Goal: Task Accomplishment & Management: Use online tool/utility

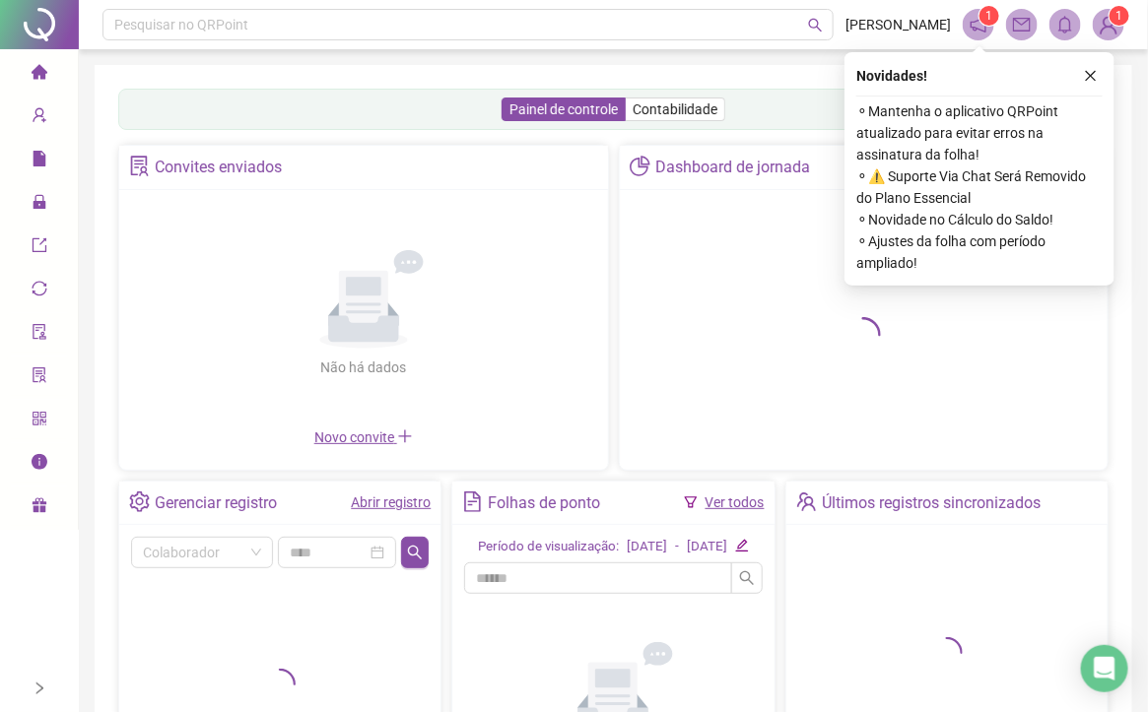
drag, startPoint x: 1093, startPoint y: 74, endPoint x: 973, endPoint y: 107, distance: 124.8
click at [1093, 74] on icon "close" at bounding box center [1091, 76] width 14 height 14
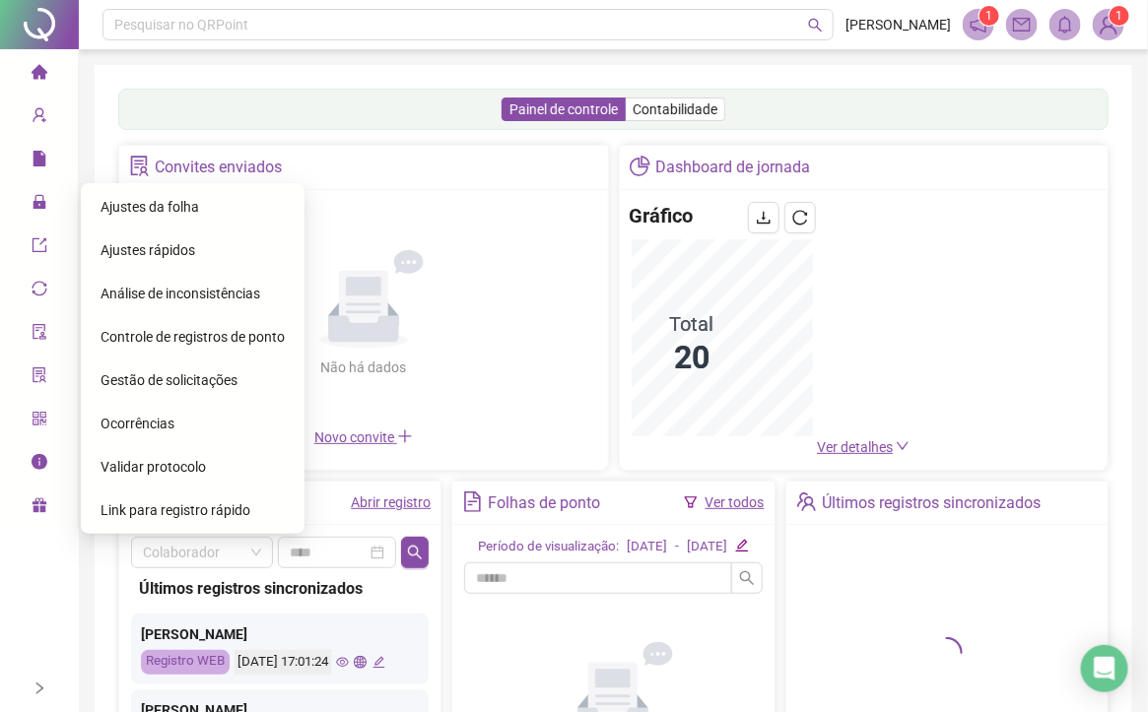
click at [110, 199] on span "Ajustes da folha" at bounding box center [149, 207] width 99 height 16
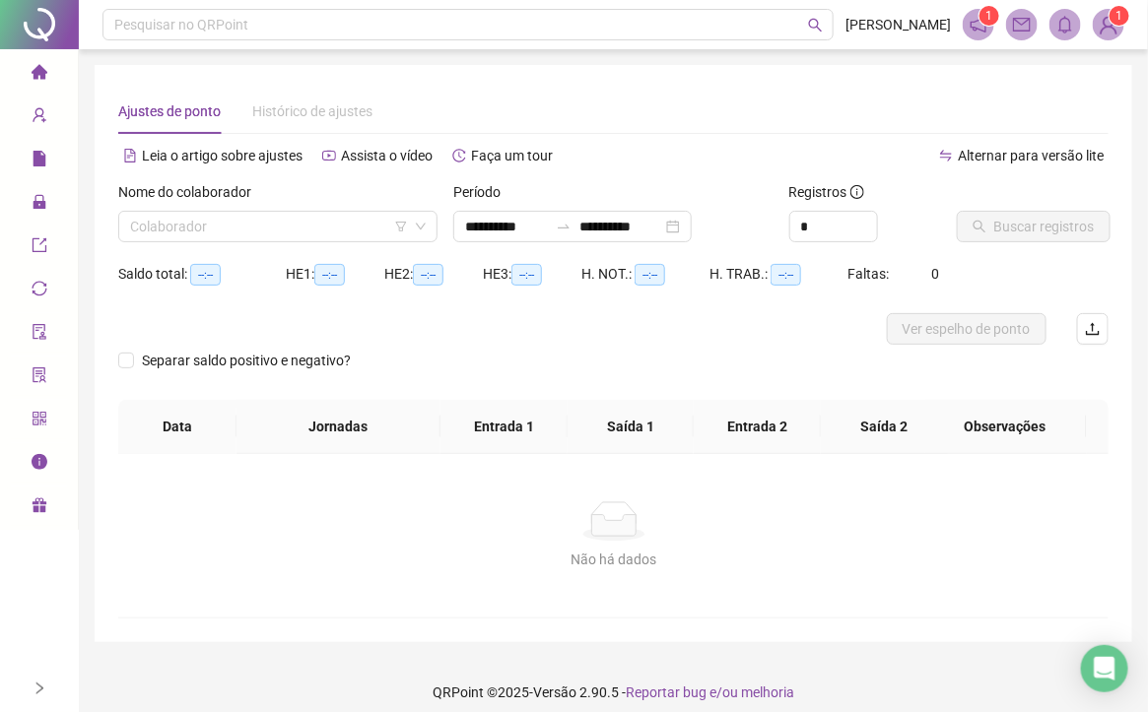
type input "**********"
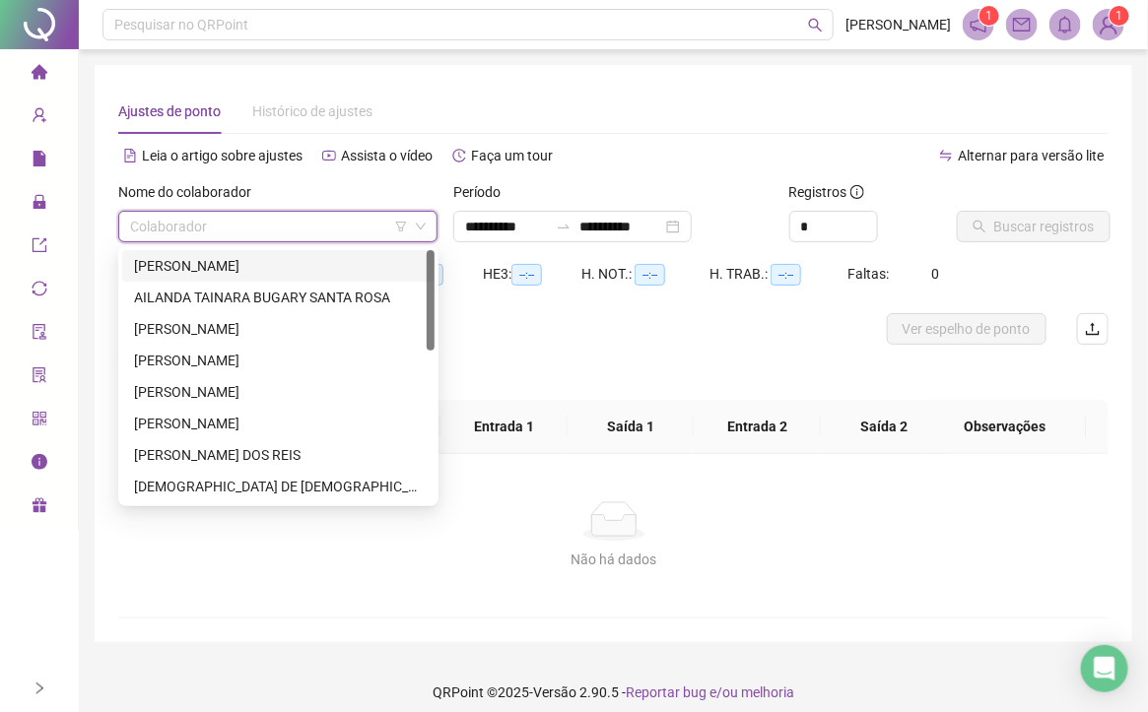
click at [282, 223] on input "search" at bounding box center [269, 227] width 278 height 30
type input "*"
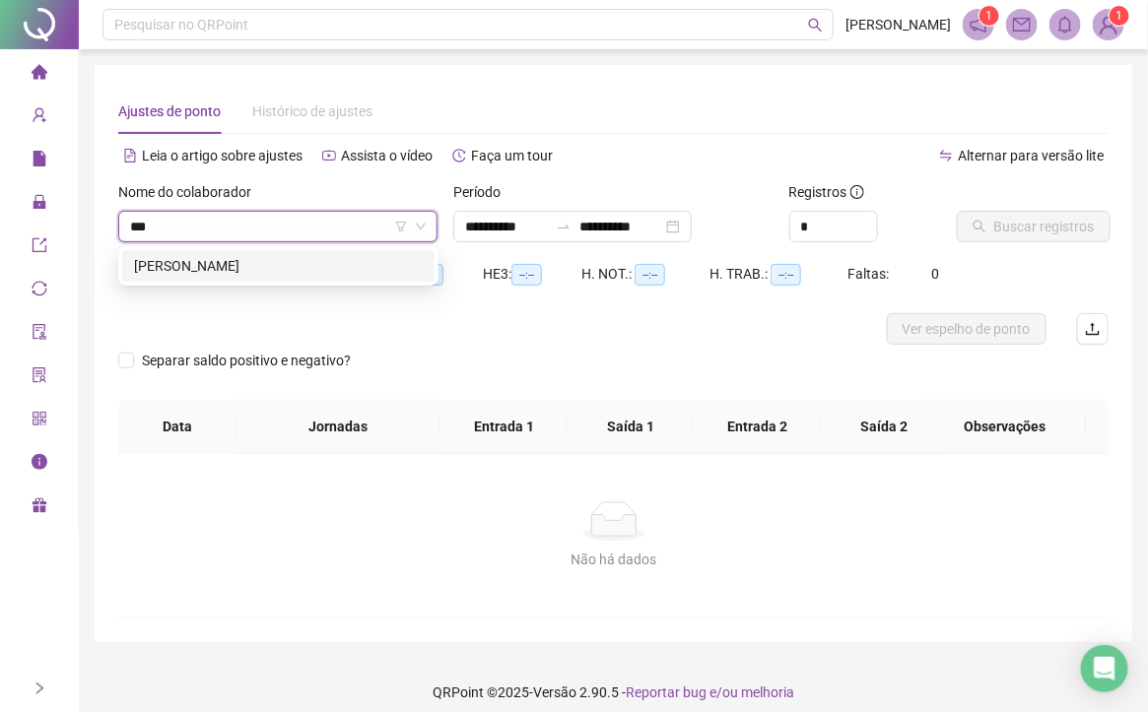
type input "****"
click at [314, 266] on div "[PERSON_NAME]" at bounding box center [278, 266] width 289 height 22
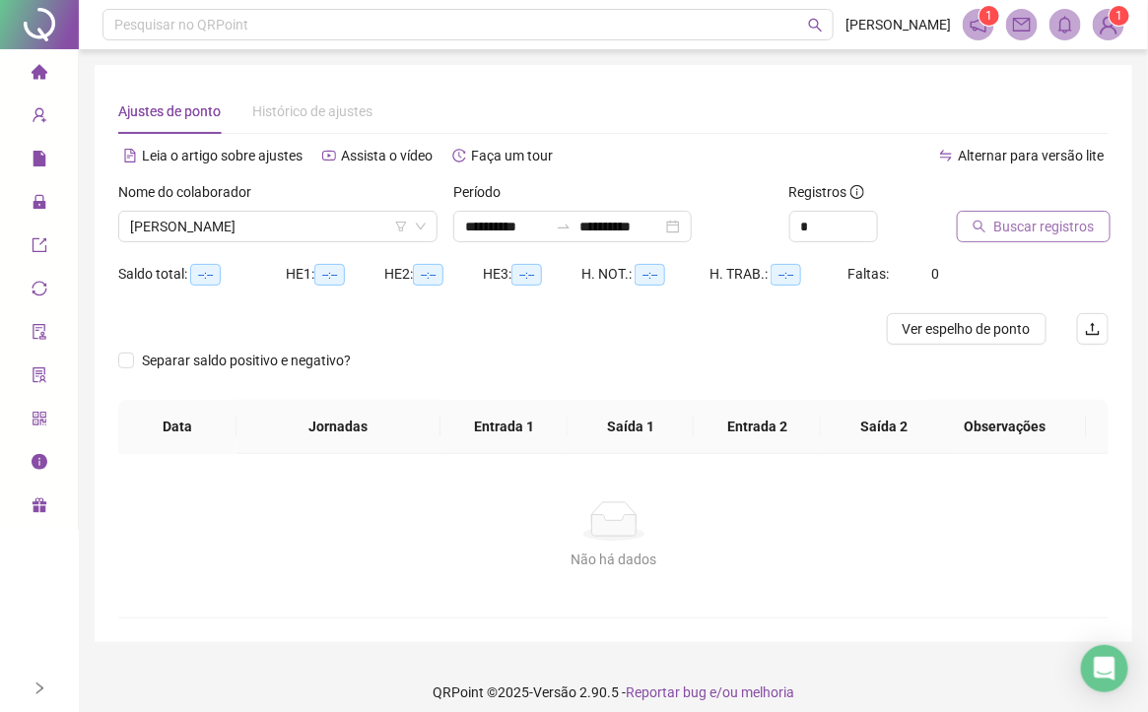
click at [1055, 217] on span "Buscar registros" at bounding box center [1044, 227] width 100 height 22
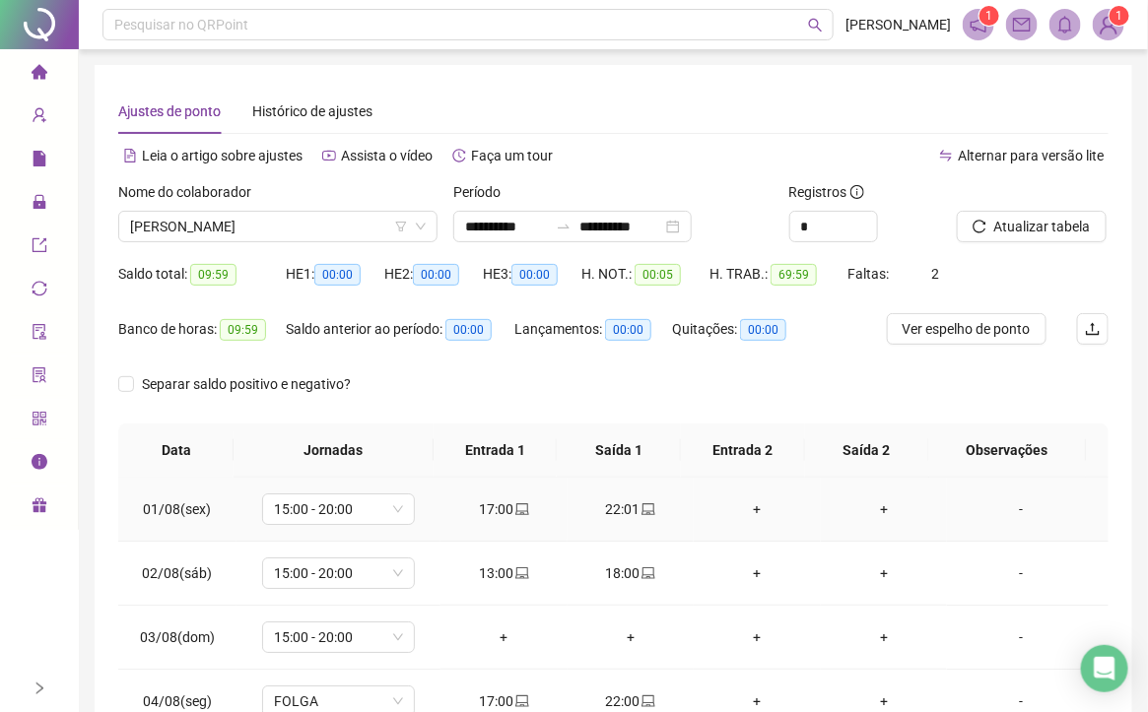
click at [495, 511] on div "17:00" at bounding box center [504, 509] width 96 height 22
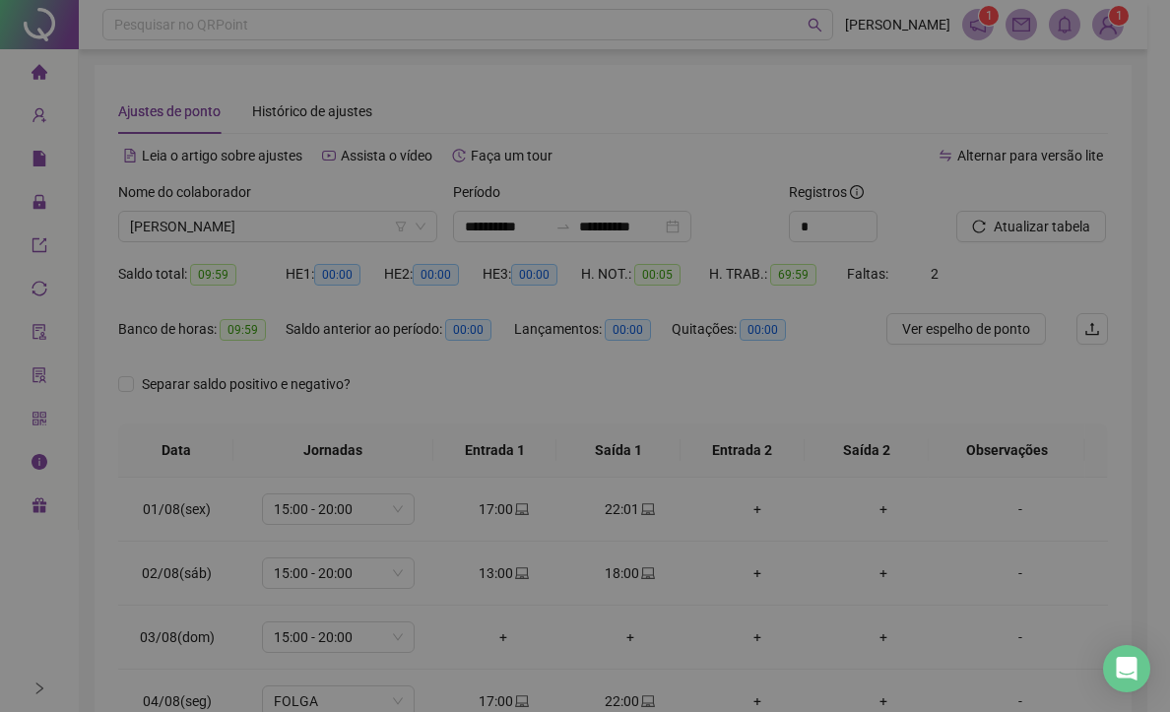
type input "**********"
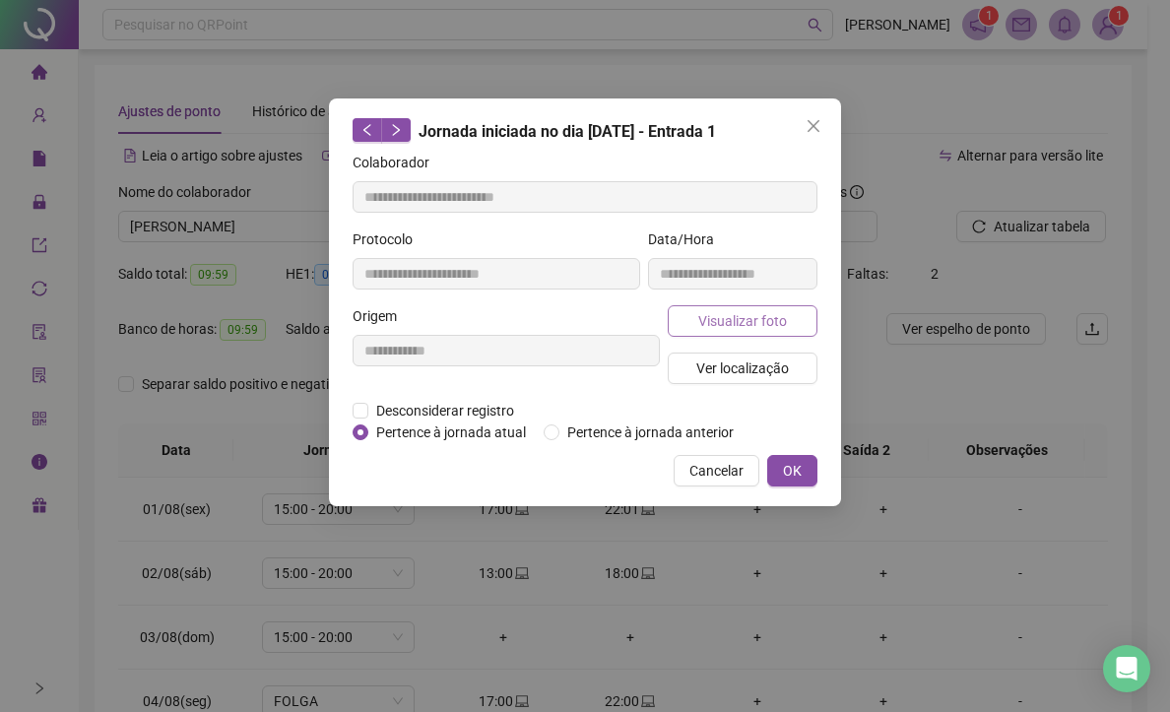
click at [743, 317] on span "Visualizar foto" at bounding box center [742, 321] width 89 height 22
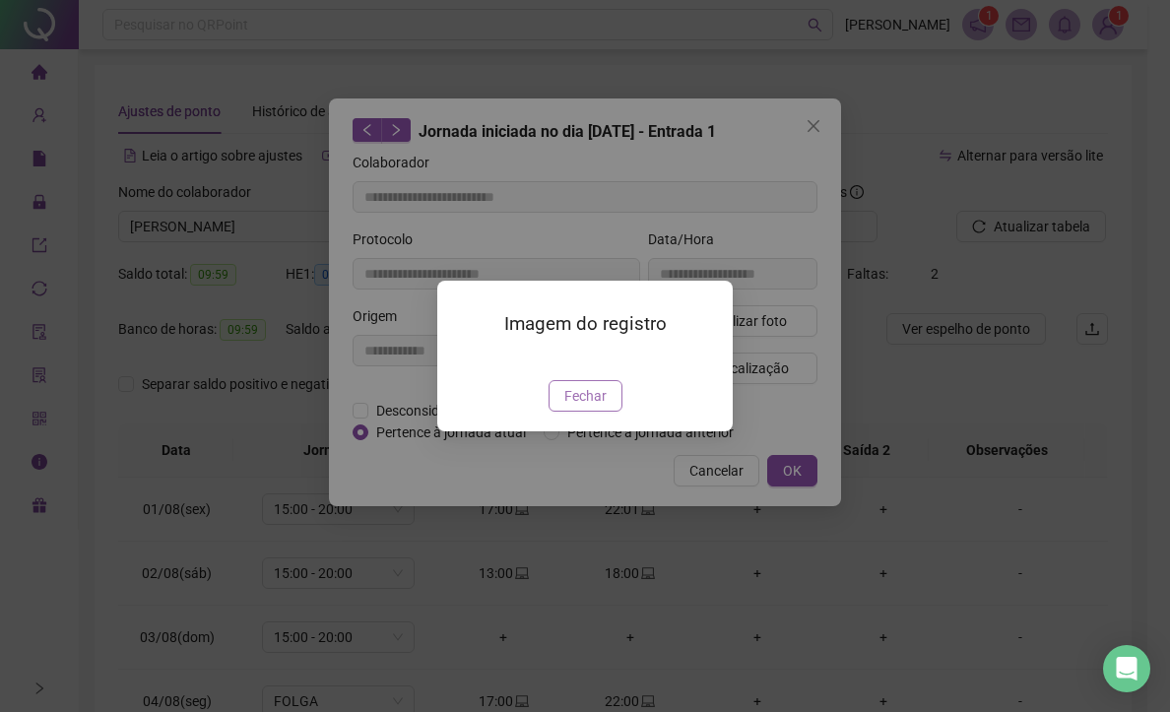
click at [576, 407] on span "Fechar" at bounding box center [585, 396] width 42 height 22
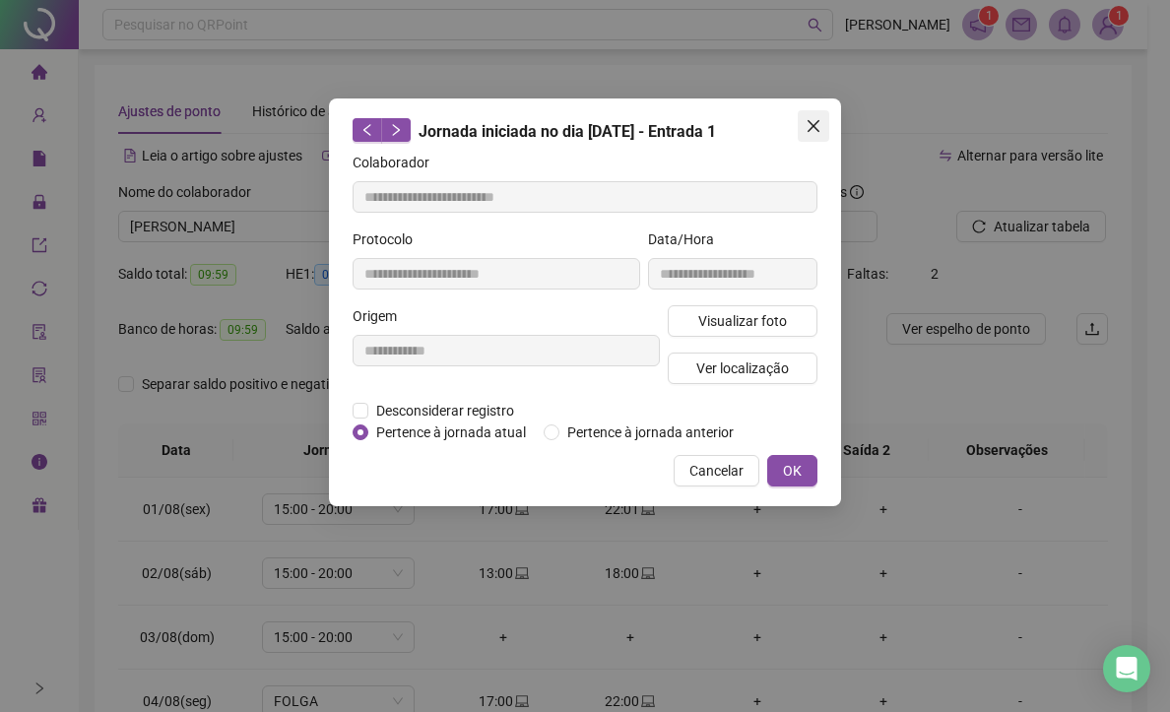
click at [807, 134] on button "Close" at bounding box center [814, 126] width 32 height 32
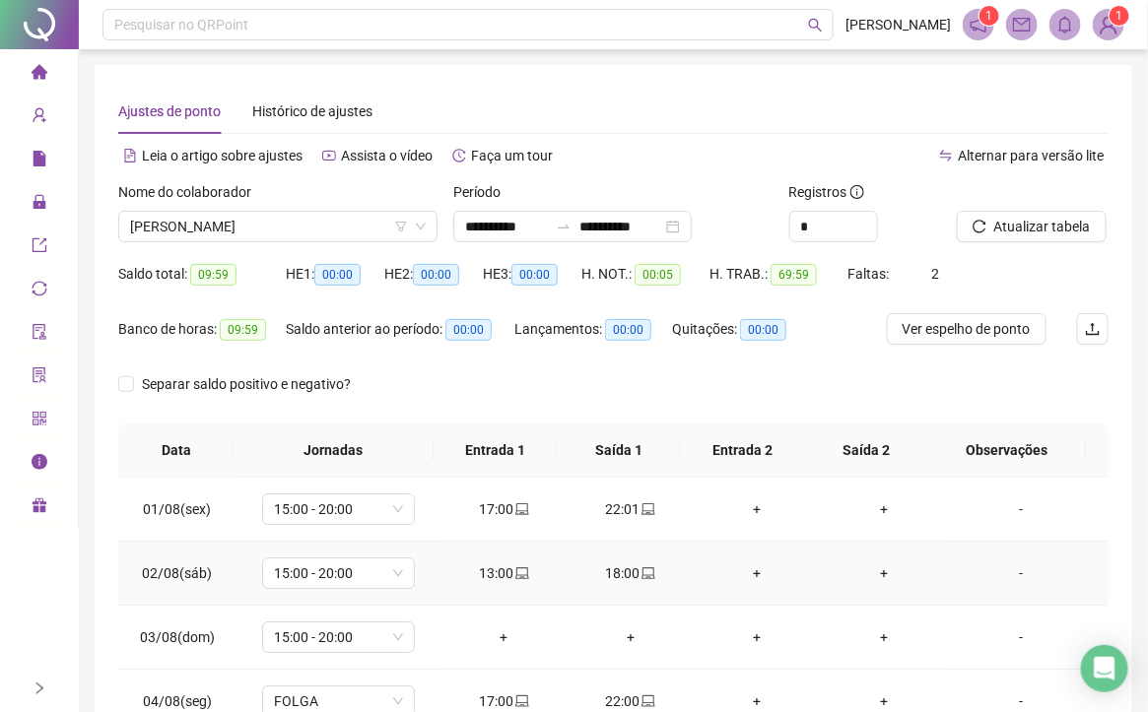
click at [513, 573] on span "laptop" at bounding box center [521, 573] width 16 height 14
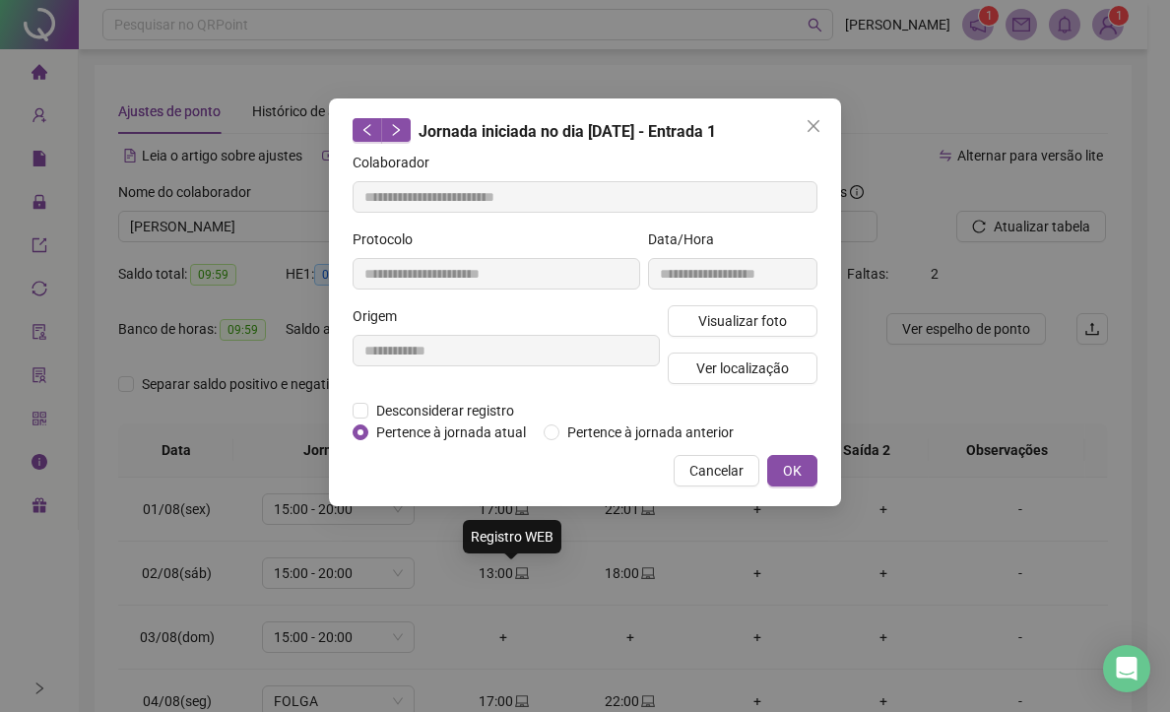
type input "**********"
click at [721, 322] on span "Visualizar foto" at bounding box center [742, 321] width 89 height 22
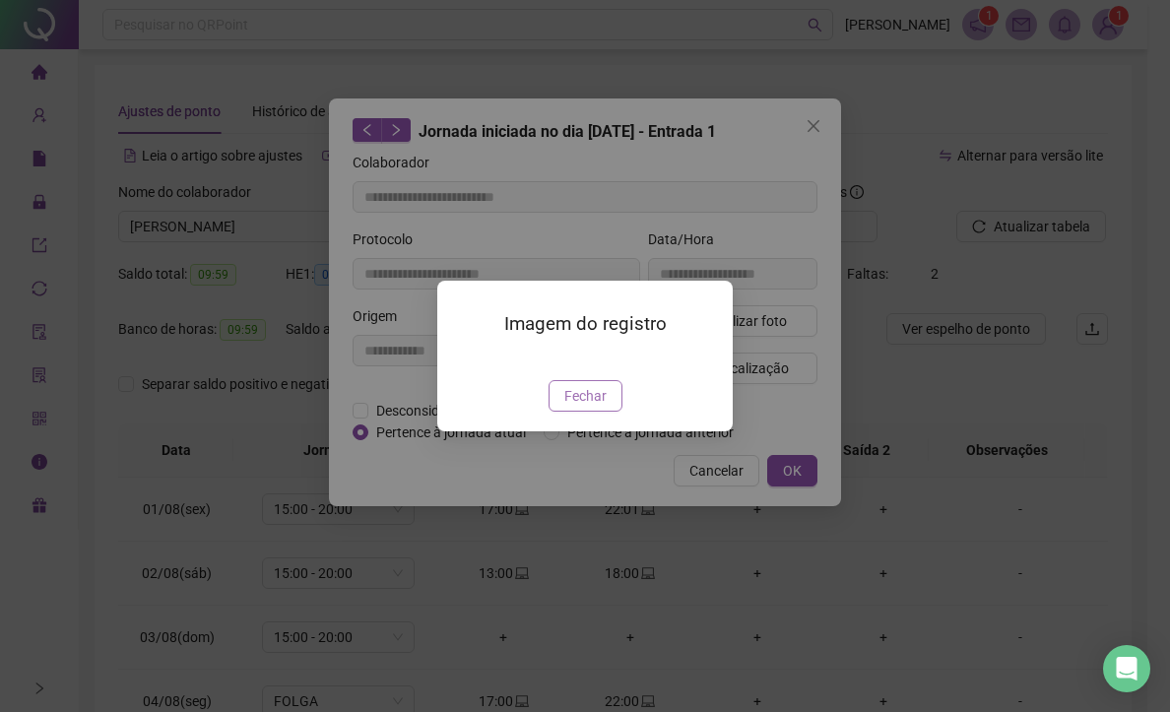
click at [588, 407] on span "Fechar" at bounding box center [585, 396] width 42 height 22
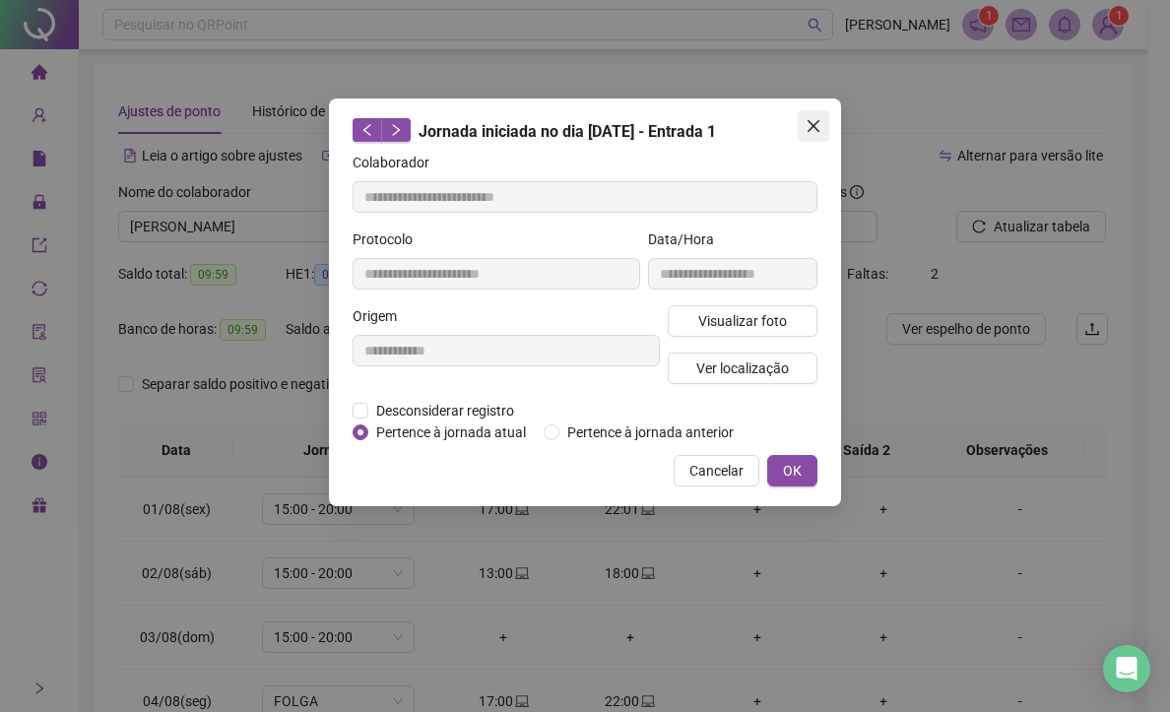
drag, startPoint x: 801, startPoint y: 119, endPoint x: 769, endPoint y: 402, distance: 284.5
click at [801, 121] on span "Close" at bounding box center [814, 126] width 32 height 16
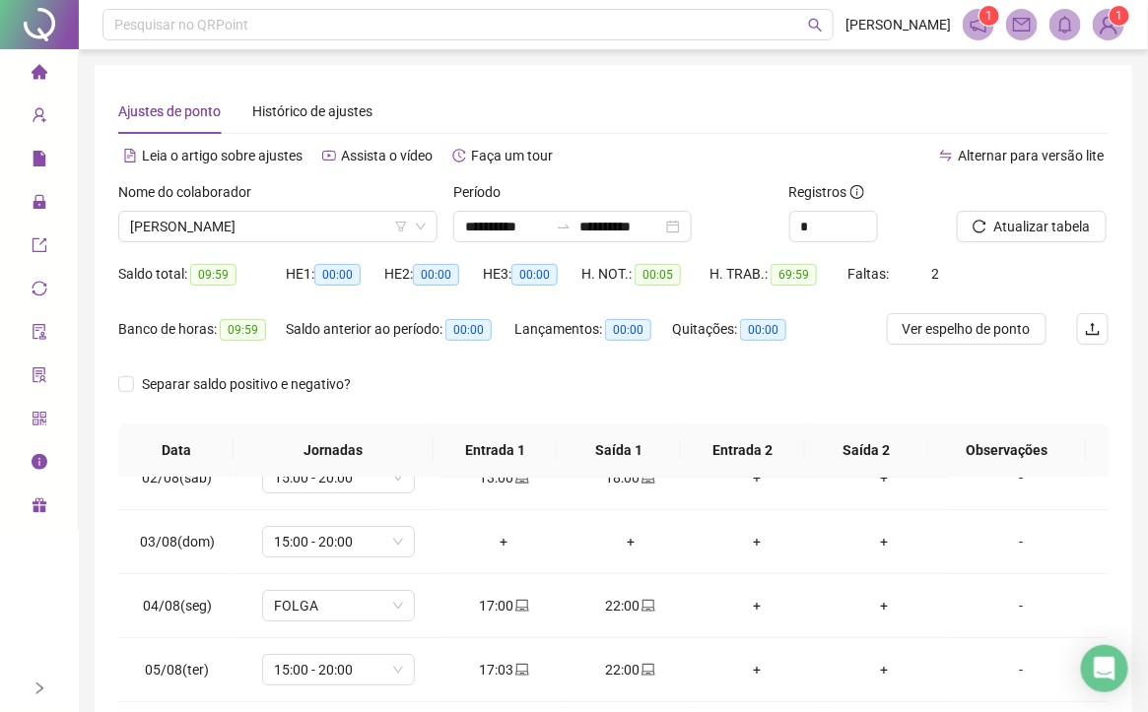
scroll to position [296, 0]
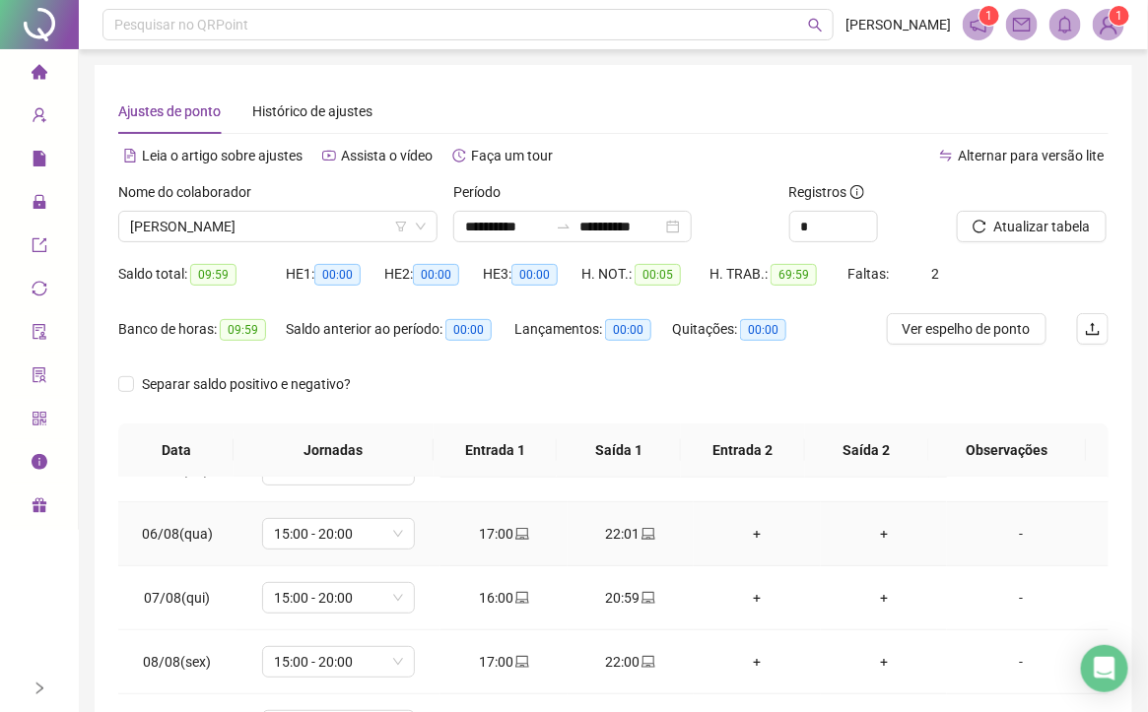
click at [485, 527] on div "17:00" at bounding box center [504, 534] width 96 height 22
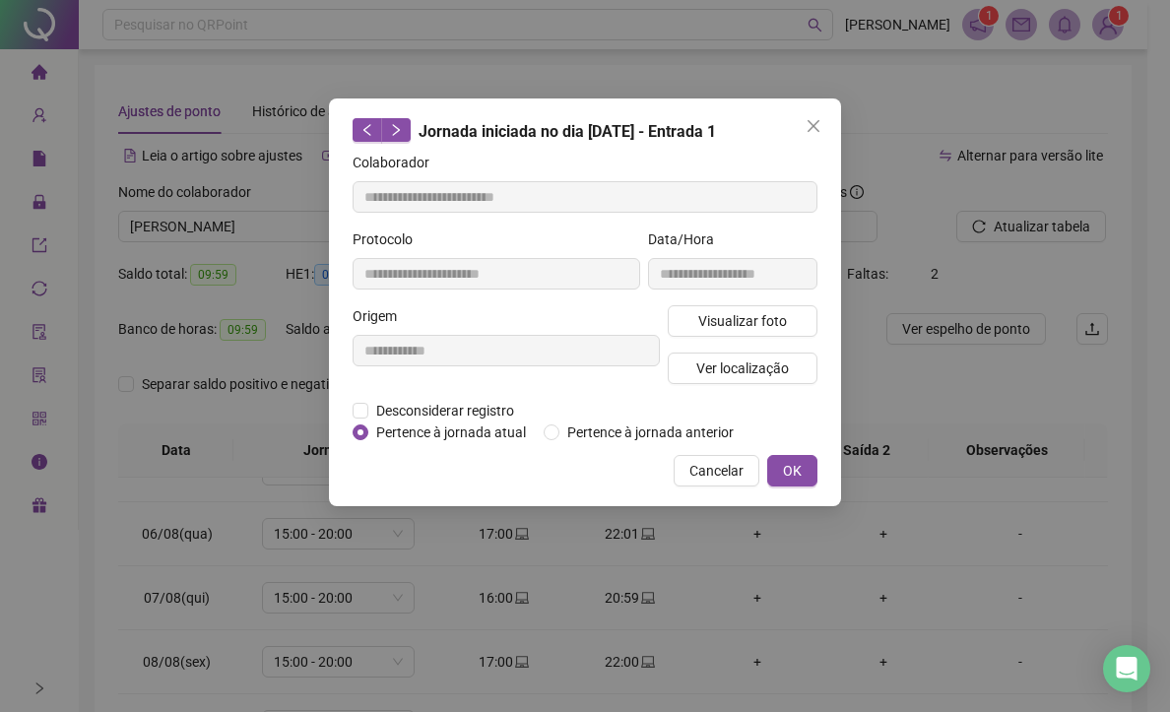
type input "**********"
click at [749, 322] on span "Visualizar foto" at bounding box center [742, 321] width 89 height 22
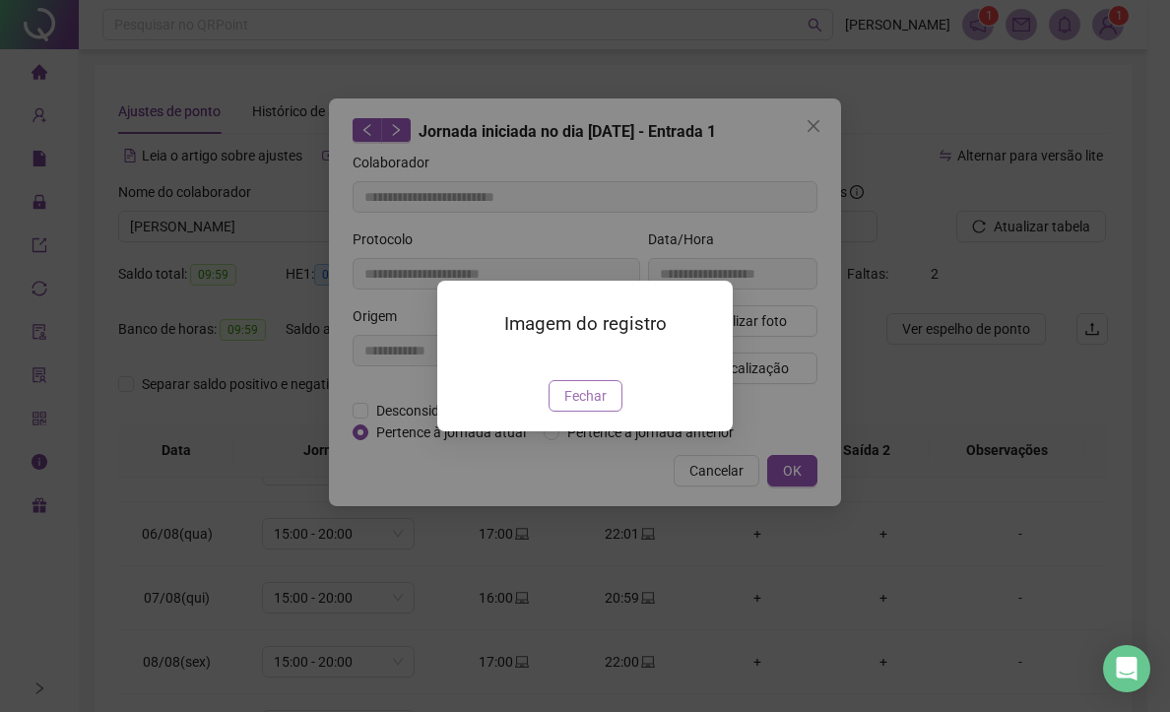
click at [604, 407] on span "Fechar" at bounding box center [585, 396] width 42 height 22
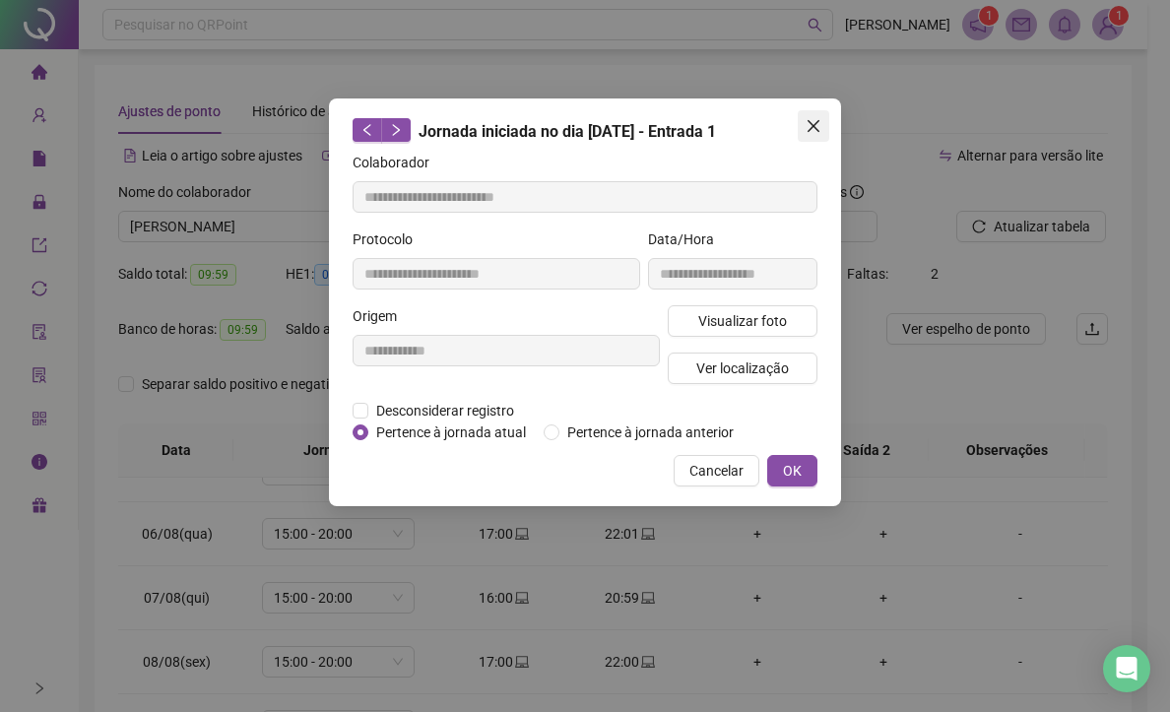
click at [814, 127] on icon "close" at bounding box center [814, 126] width 12 height 12
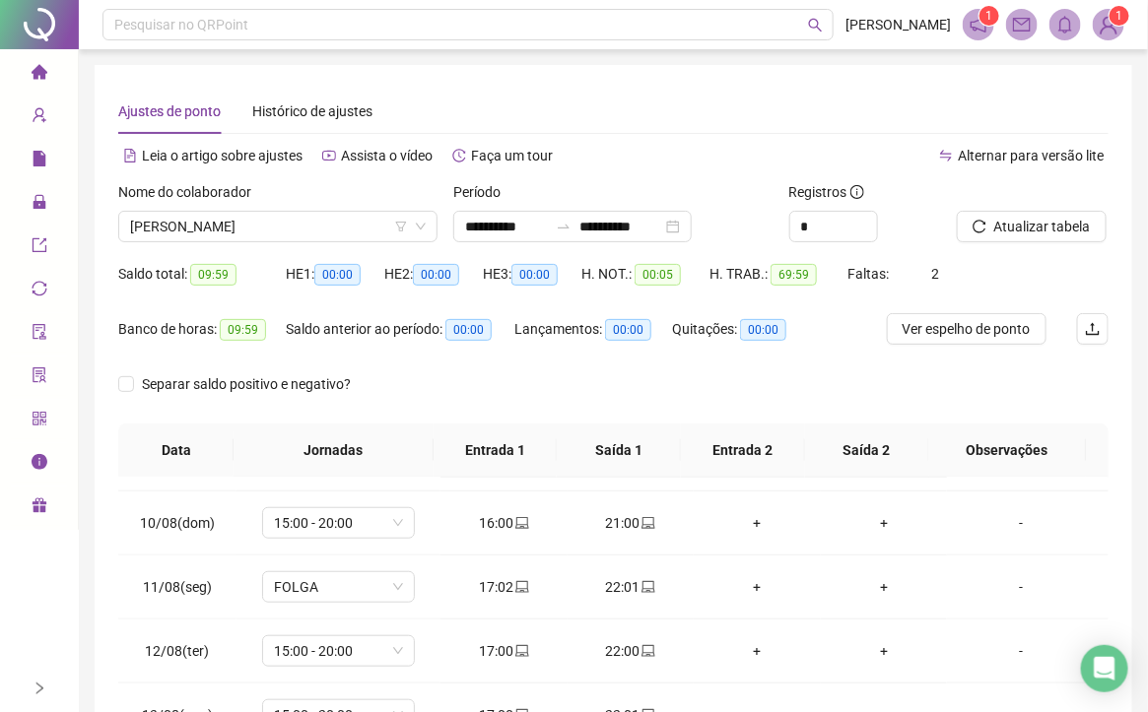
scroll to position [610, 0]
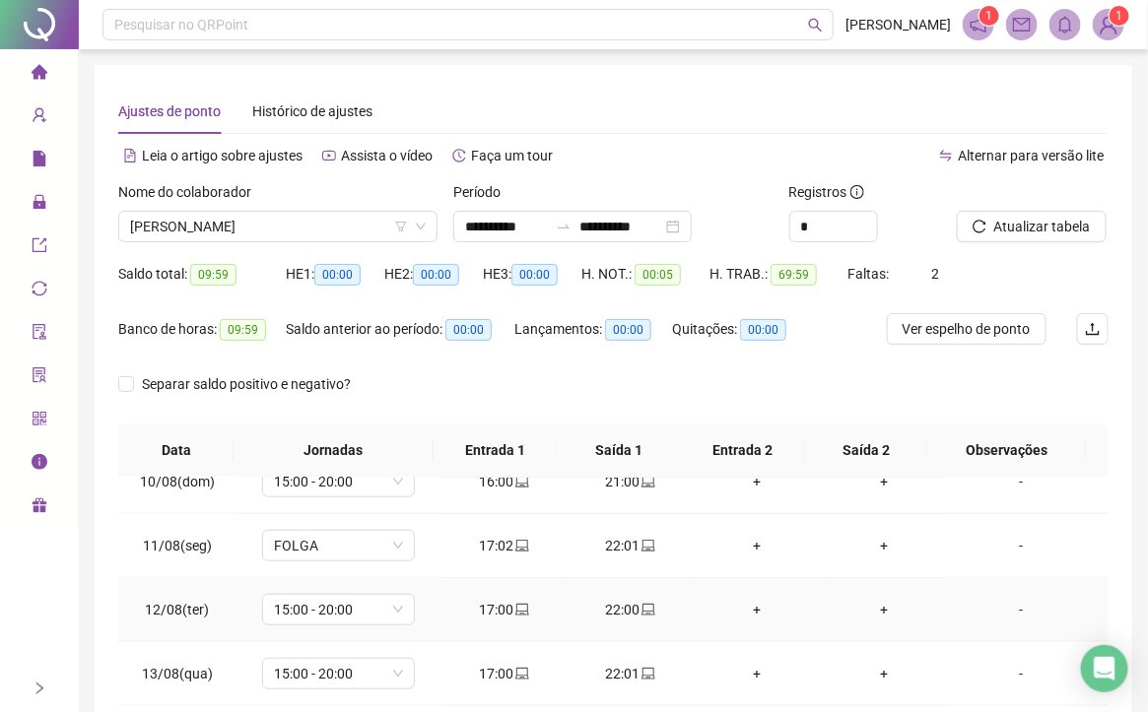
drag, startPoint x: 494, startPoint y: 615, endPoint x: 508, endPoint y: 601, distance: 20.2
click at [494, 612] on div "17:00" at bounding box center [504, 610] width 96 height 22
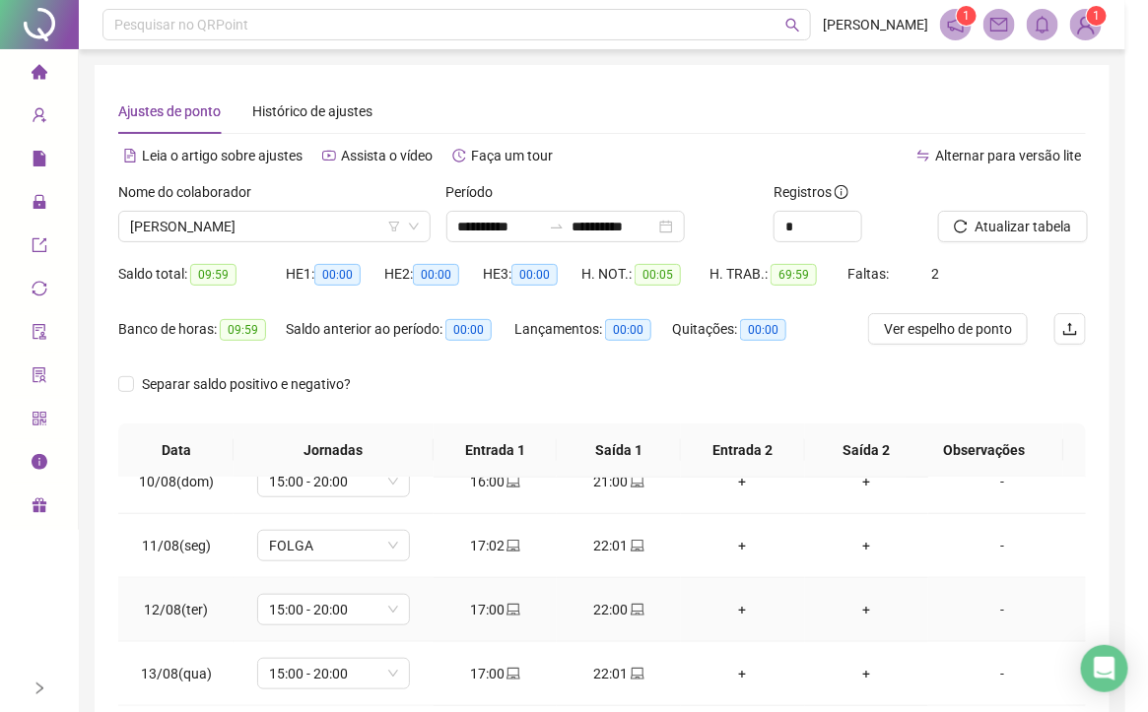
type input "**********"
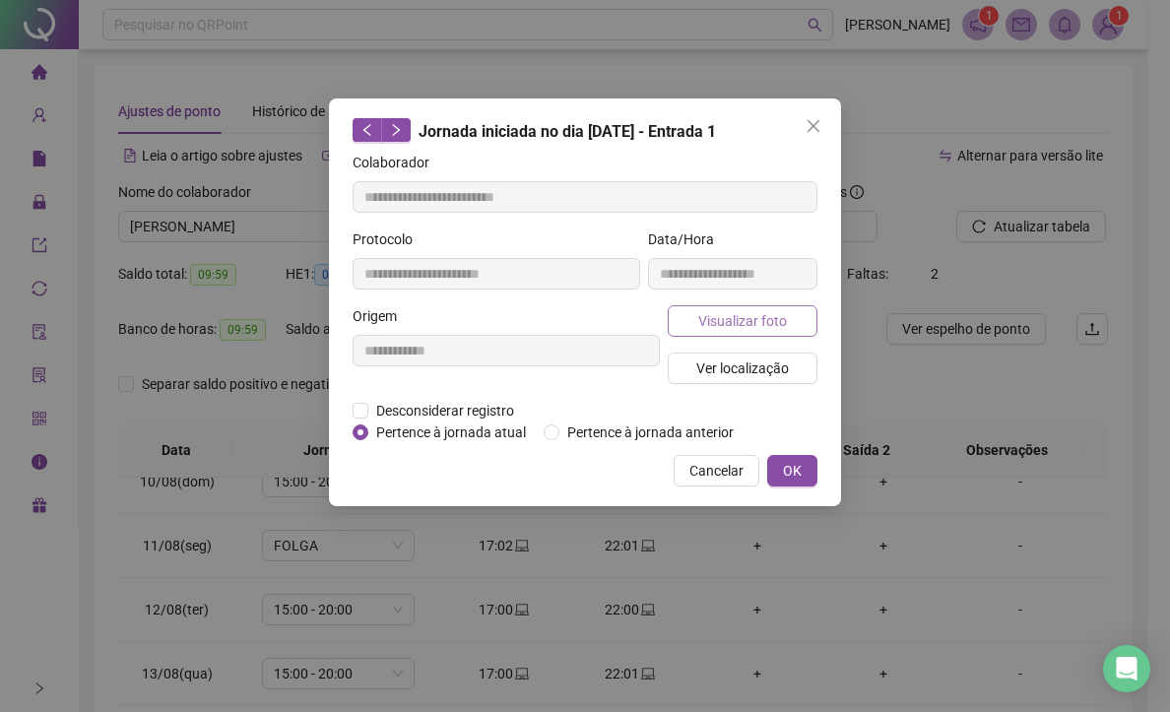
click at [758, 317] on span "Visualizar foto" at bounding box center [742, 321] width 89 height 22
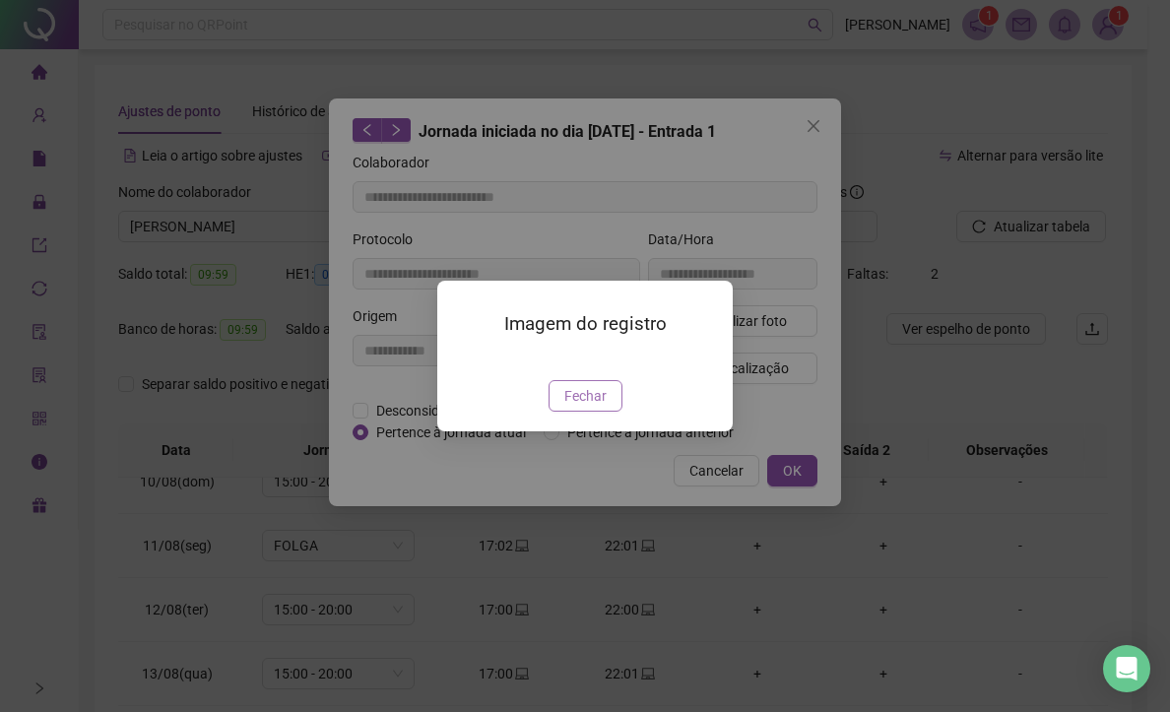
click at [586, 407] on span "Fechar" at bounding box center [585, 396] width 42 height 22
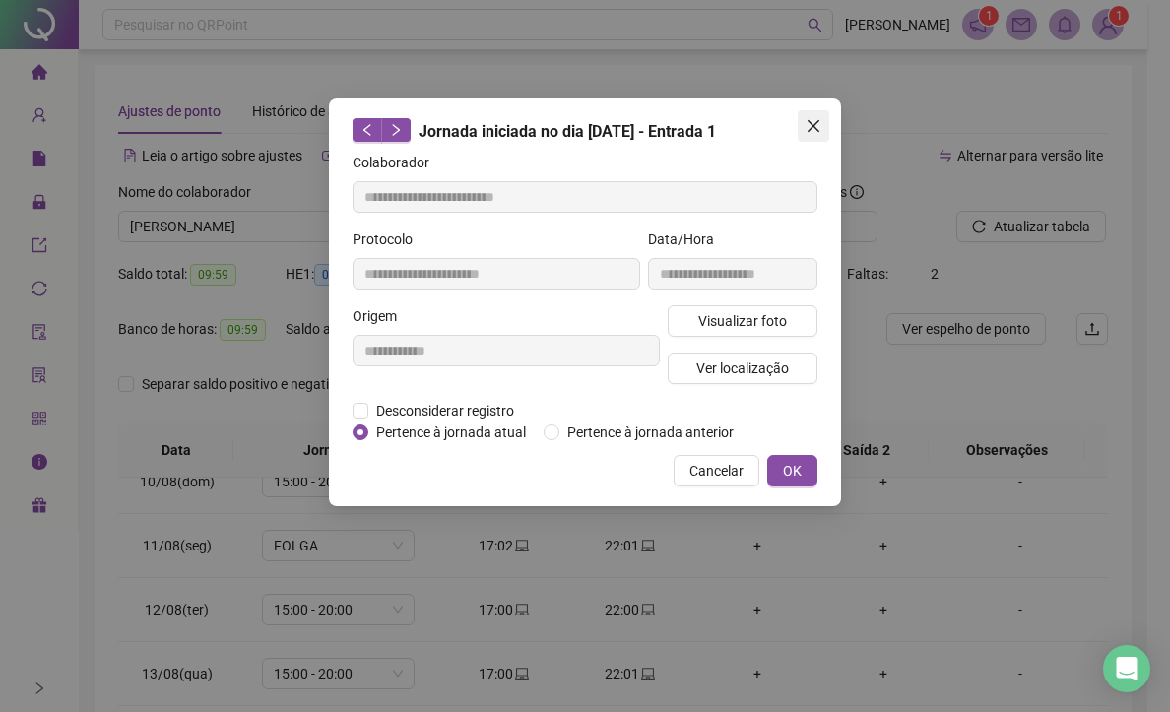
drag, startPoint x: 804, startPoint y: 125, endPoint x: 684, endPoint y: 325, distance: 233.3
click at [802, 133] on span "Close" at bounding box center [814, 126] width 32 height 16
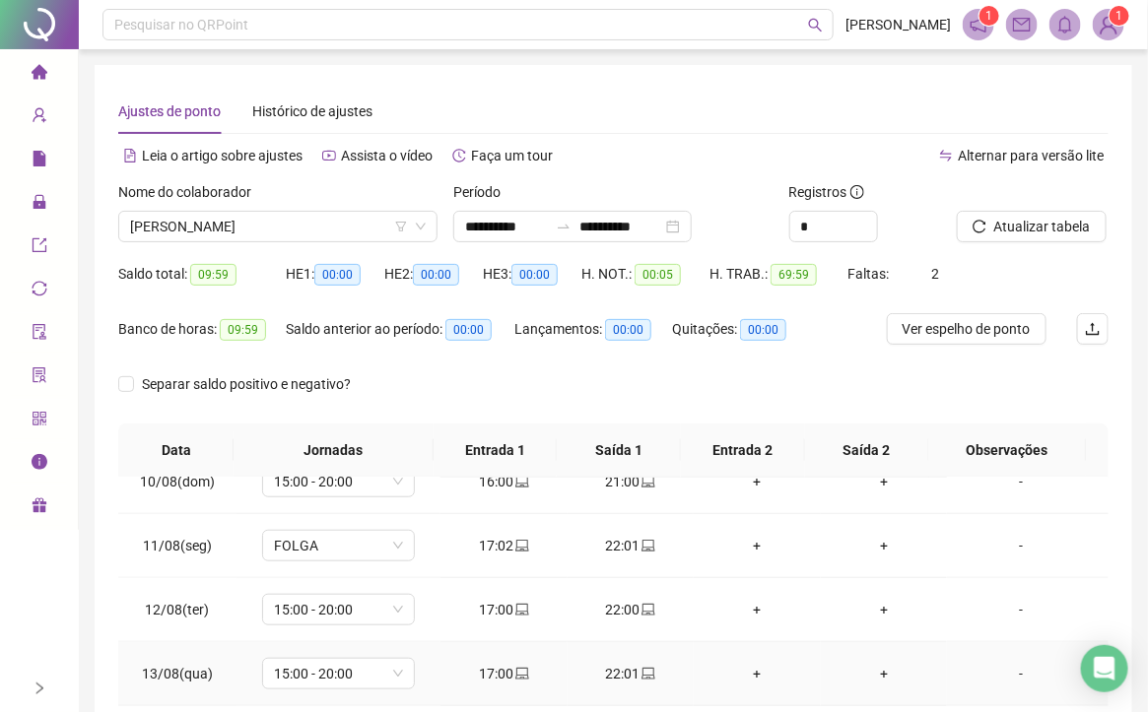
click at [625, 659] on div "22:01" at bounding box center [631, 674] width 96 height 22
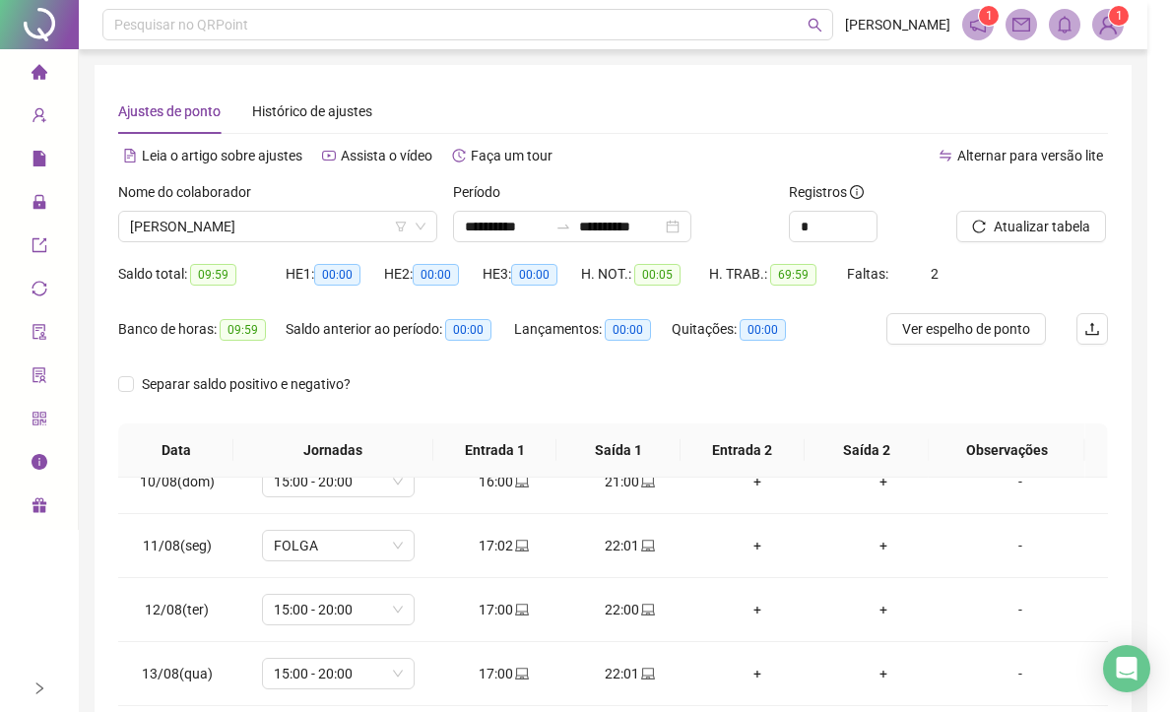
type input "**********"
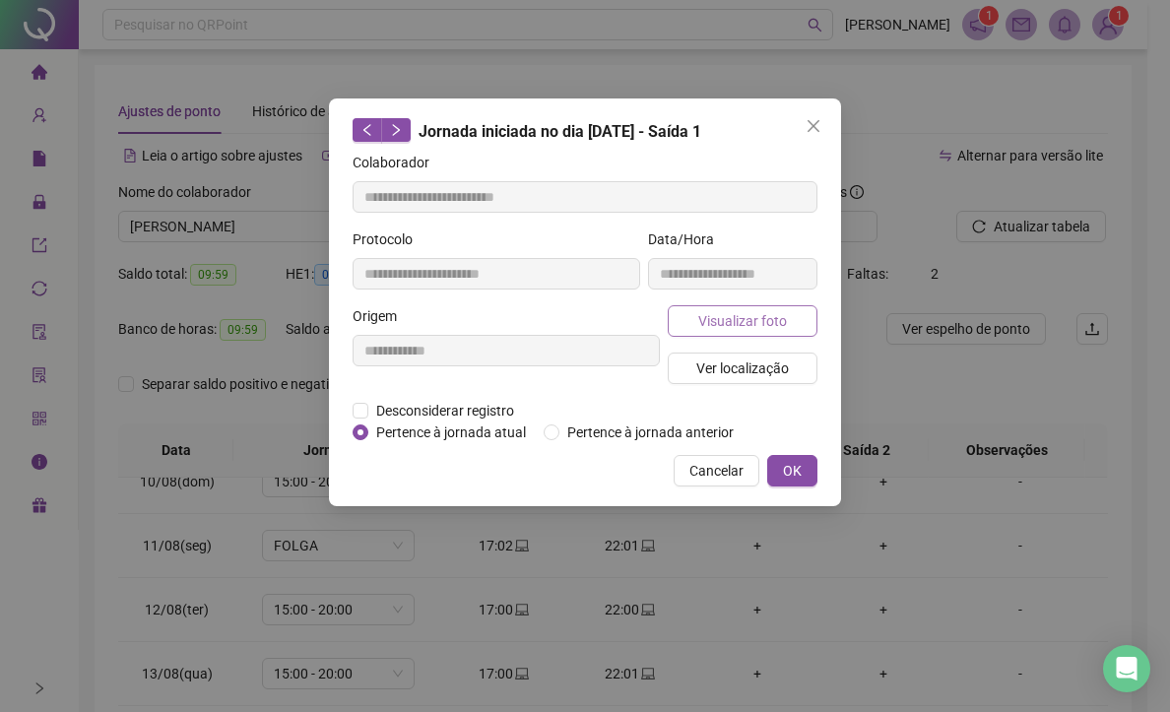
click at [749, 322] on span "Visualizar foto" at bounding box center [742, 321] width 89 height 22
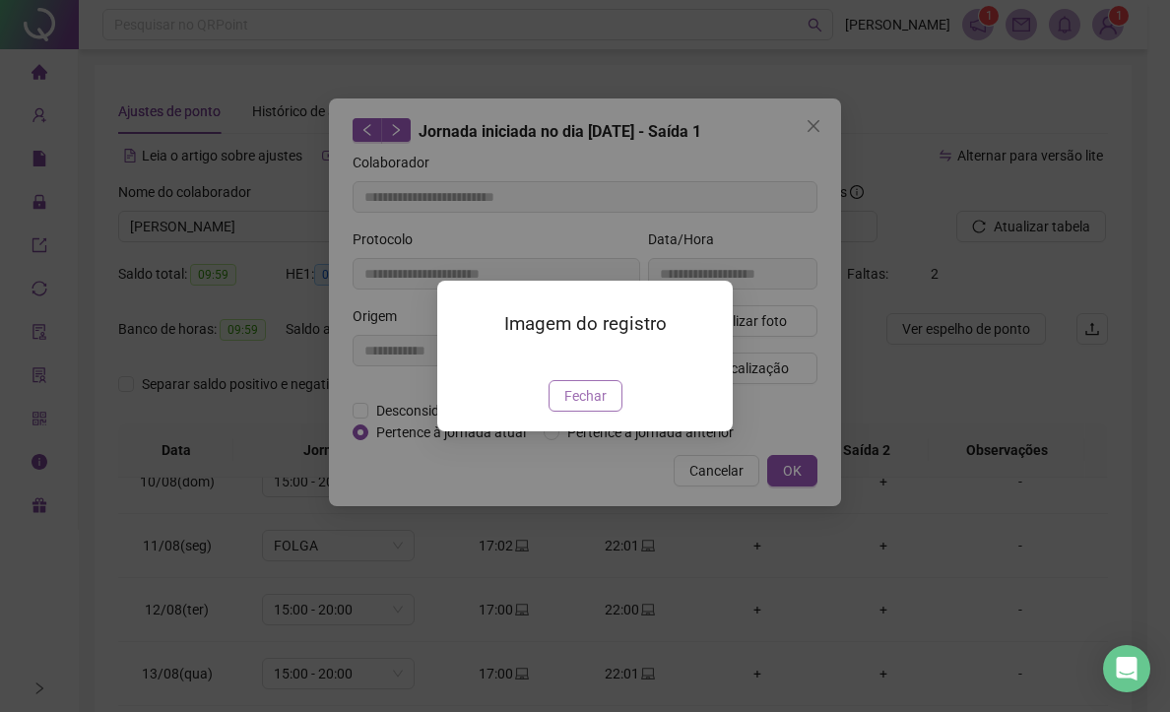
click at [565, 407] on span "Fechar" at bounding box center [585, 396] width 42 height 22
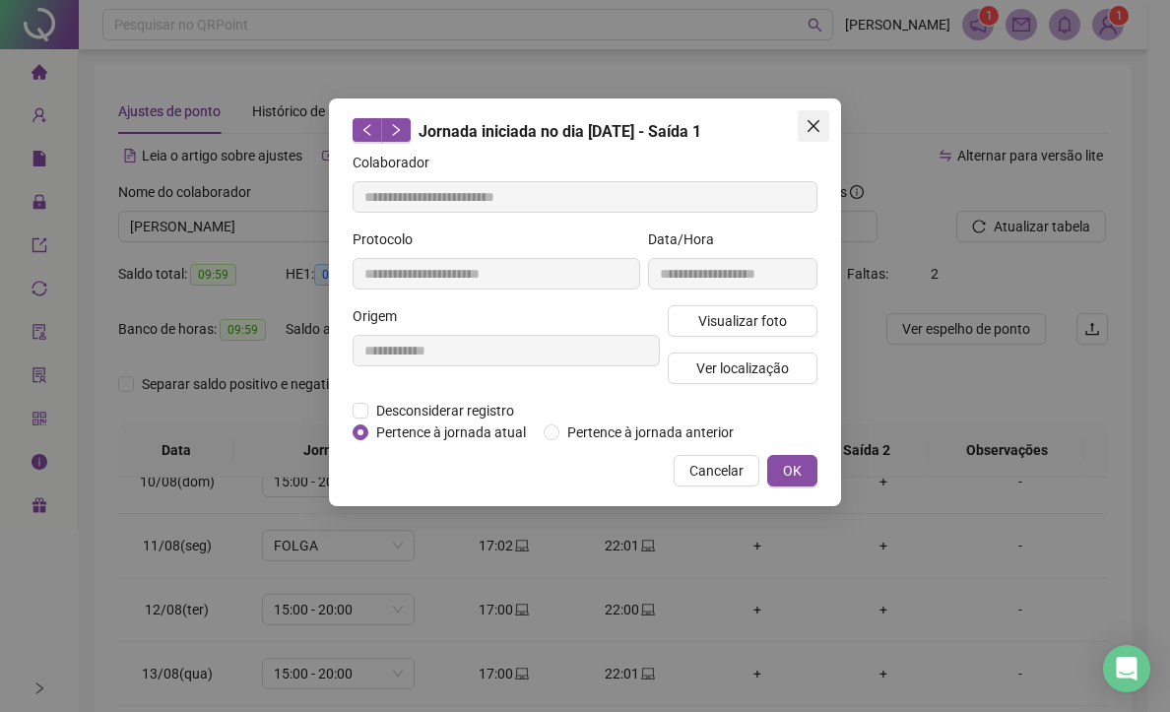
drag, startPoint x: 802, startPoint y: 128, endPoint x: 704, endPoint y: 427, distance: 314.0
click at [804, 130] on span "Close" at bounding box center [814, 126] width 32 height 16
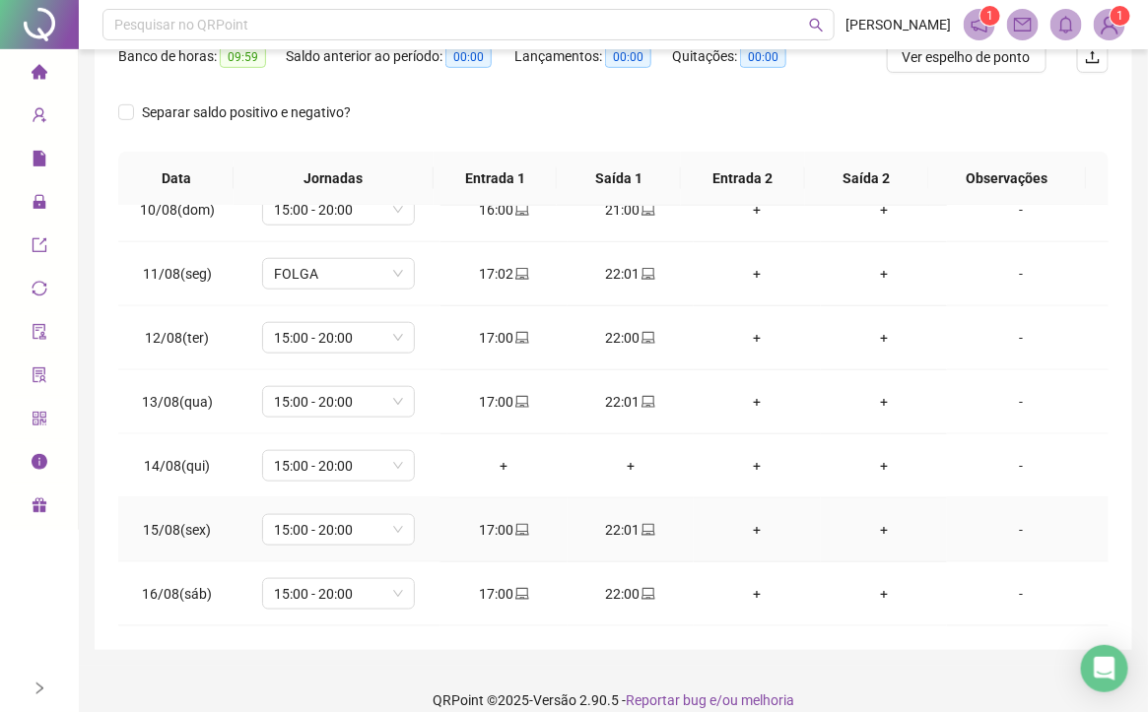
scroll to position [296, 0]
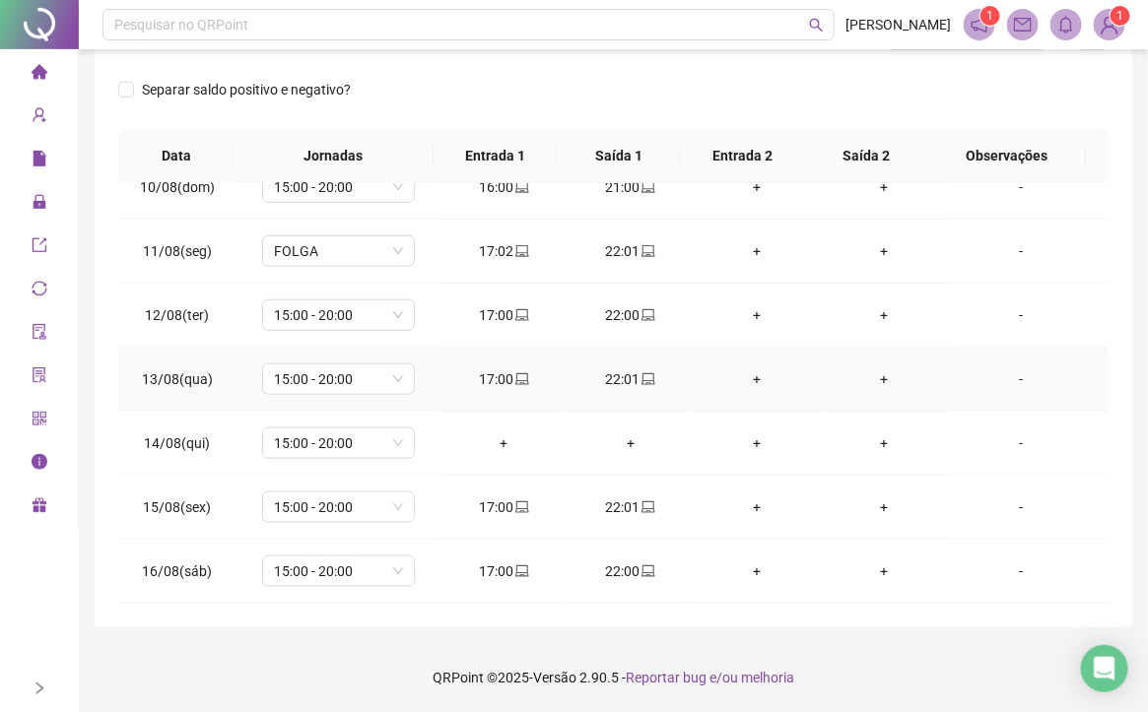
click at [497, 378] on div "17:00" at bounding box center [504, 379] width 96 height 22
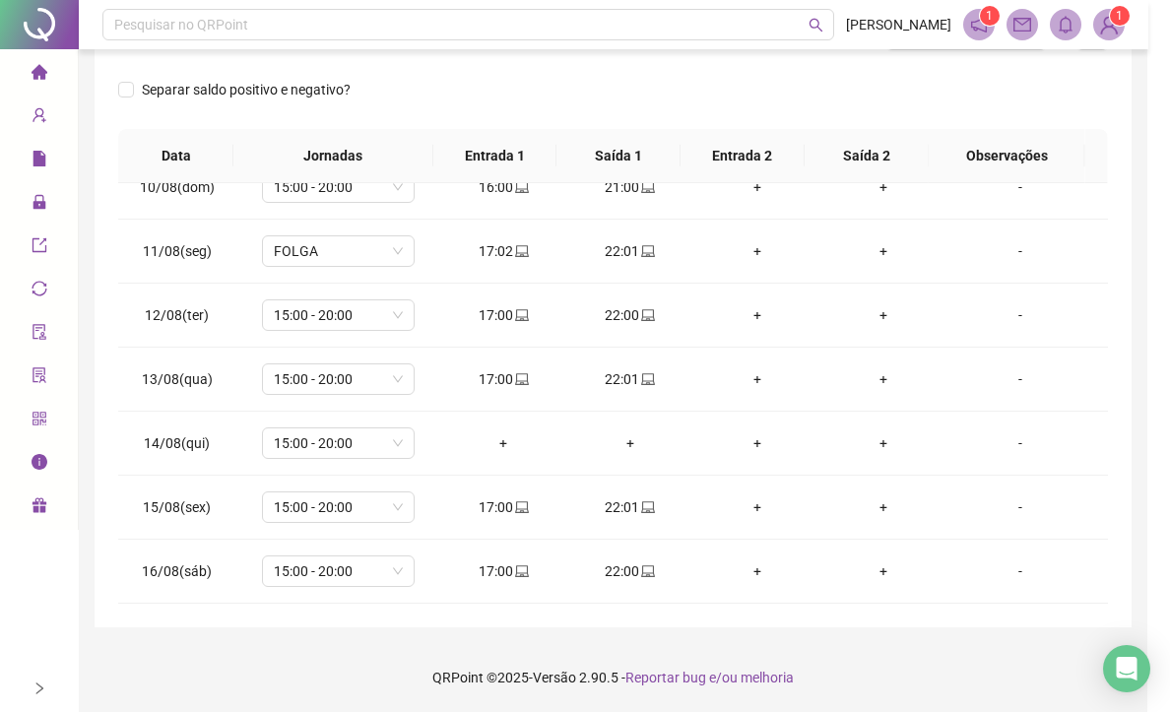
type input "**********"
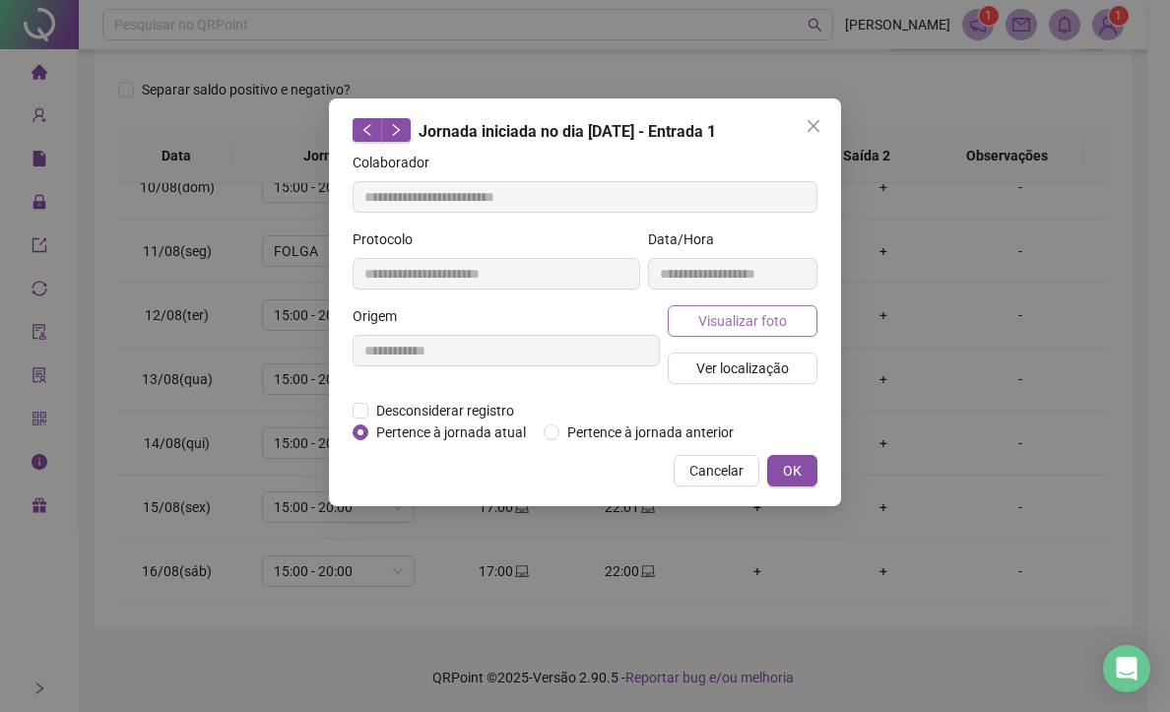
click at [762, 319] on span "Visualizar foto" at bounding box center [742, 321] width 89 height 22
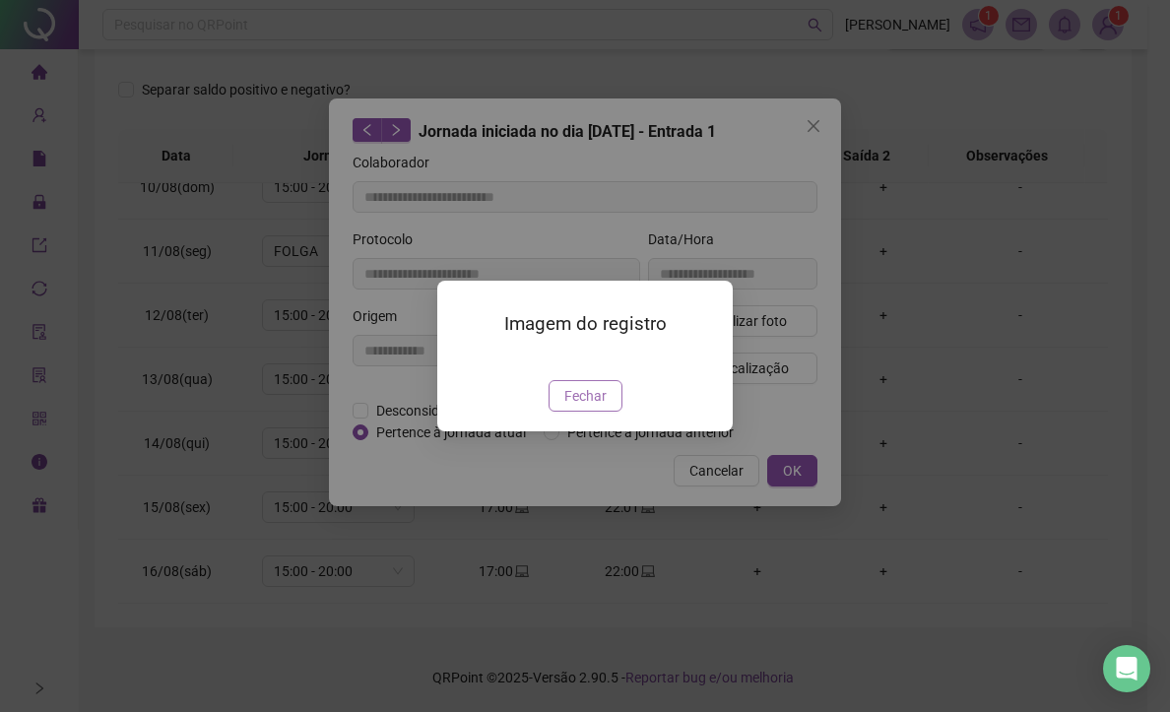
click at [598, 407] on span "Fechar" at bounding box center [585, 396] width 42 height 22
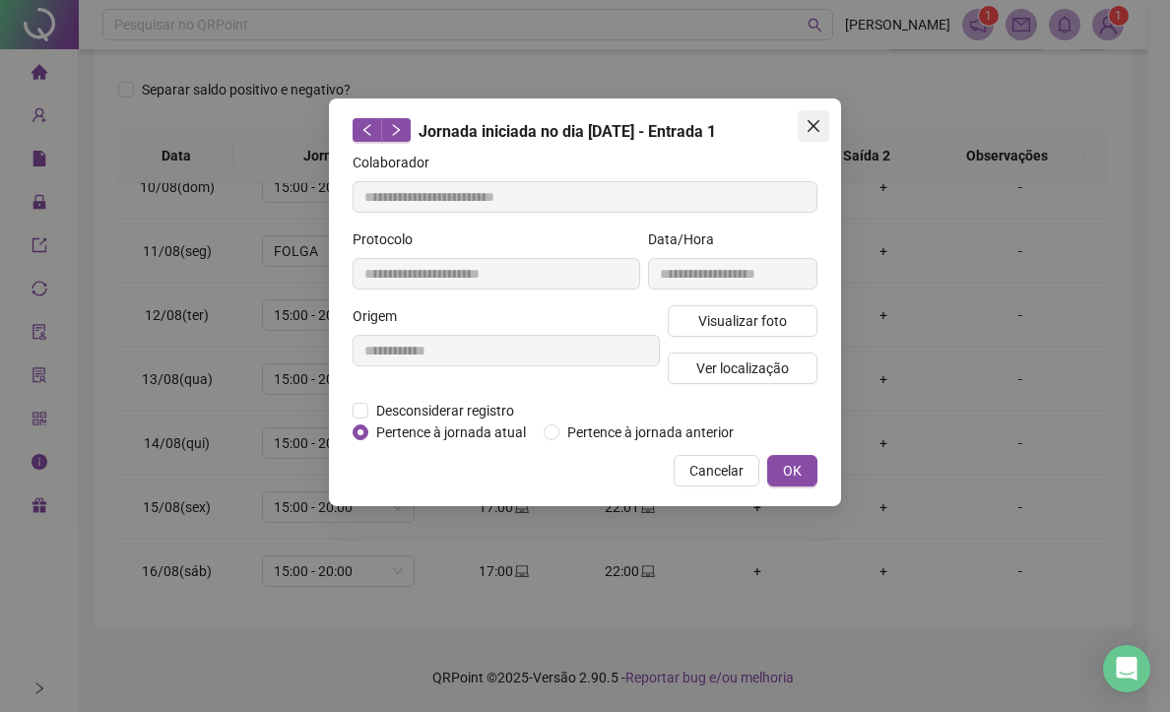
click at [817, 131] on icon "close" at bounding box center [814, 126] width 16 height 16
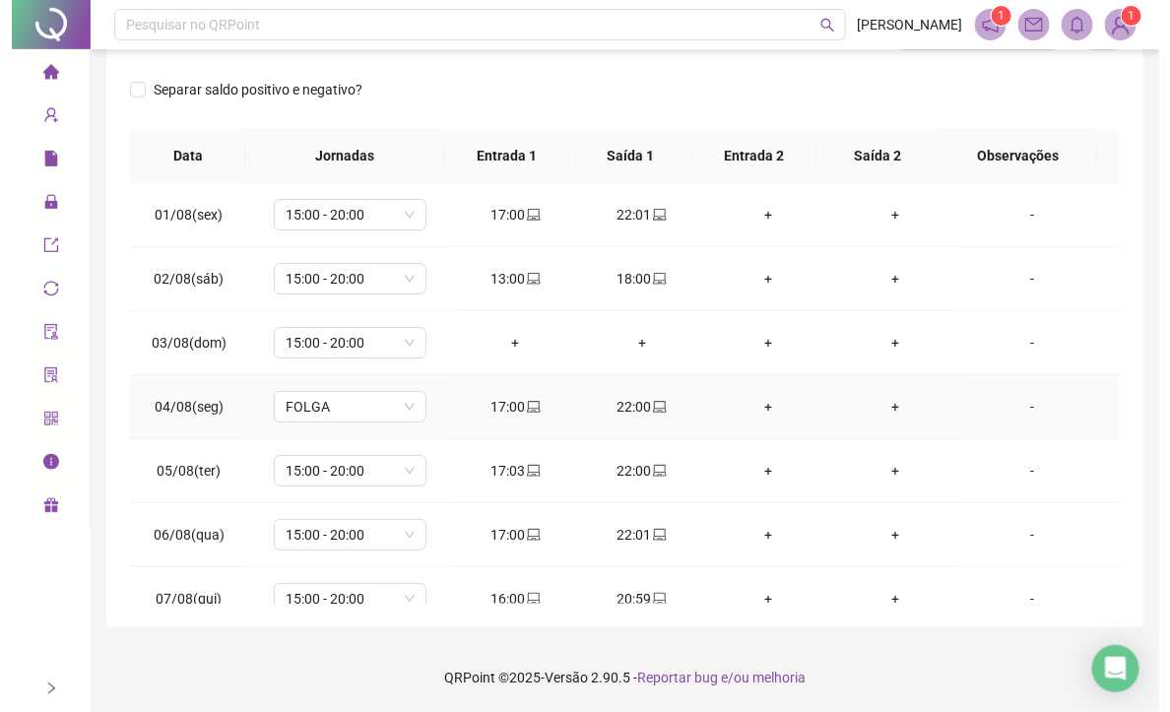
scroll to position [0, 0]
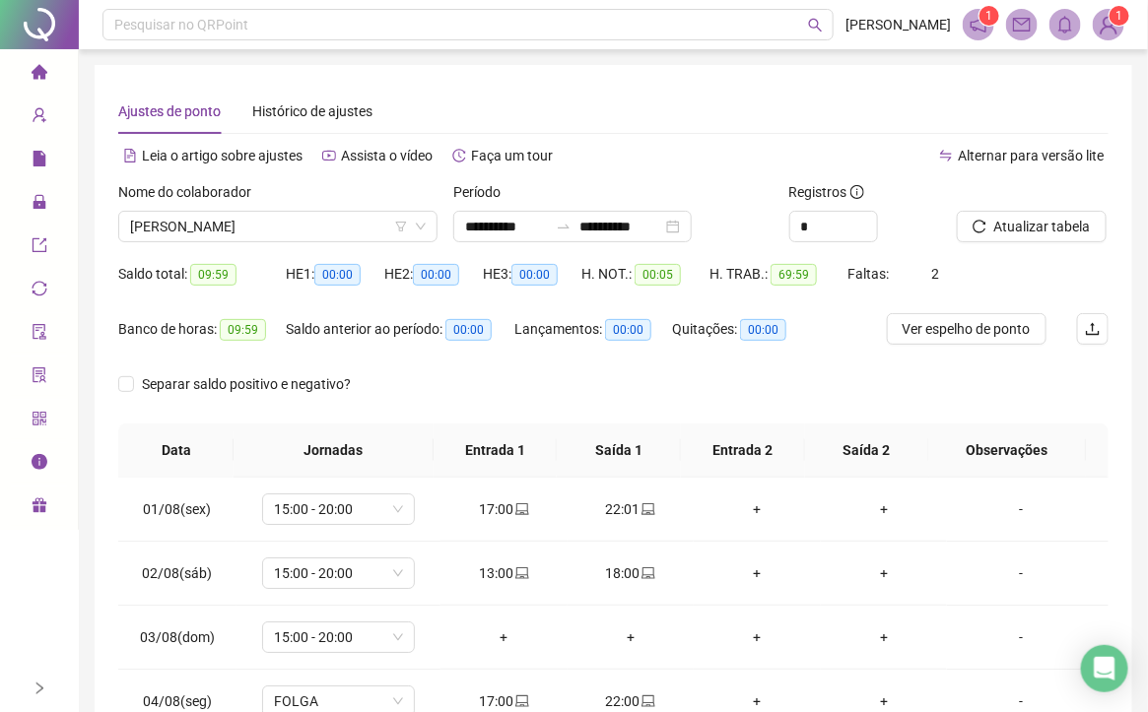
click at [1115, 27] on img at bounding box center [1108, 25] width 30 height 30
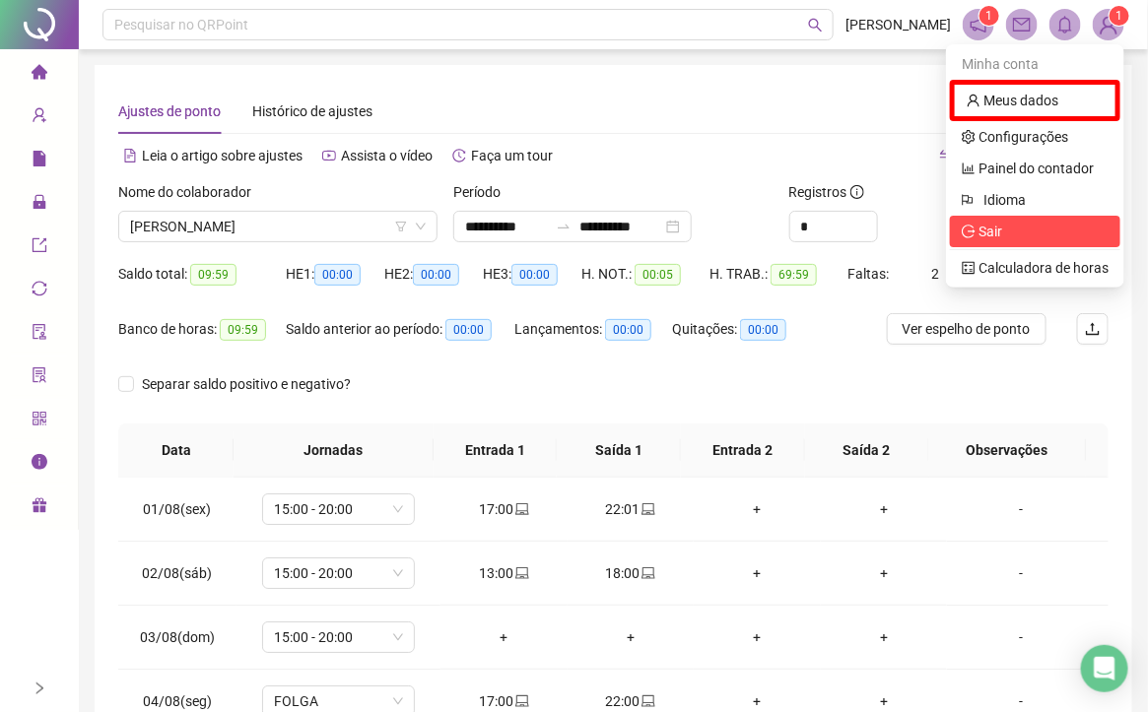
click at [990, 231] on span "Sair" at bounding box center [990, 232] width 24 height 16
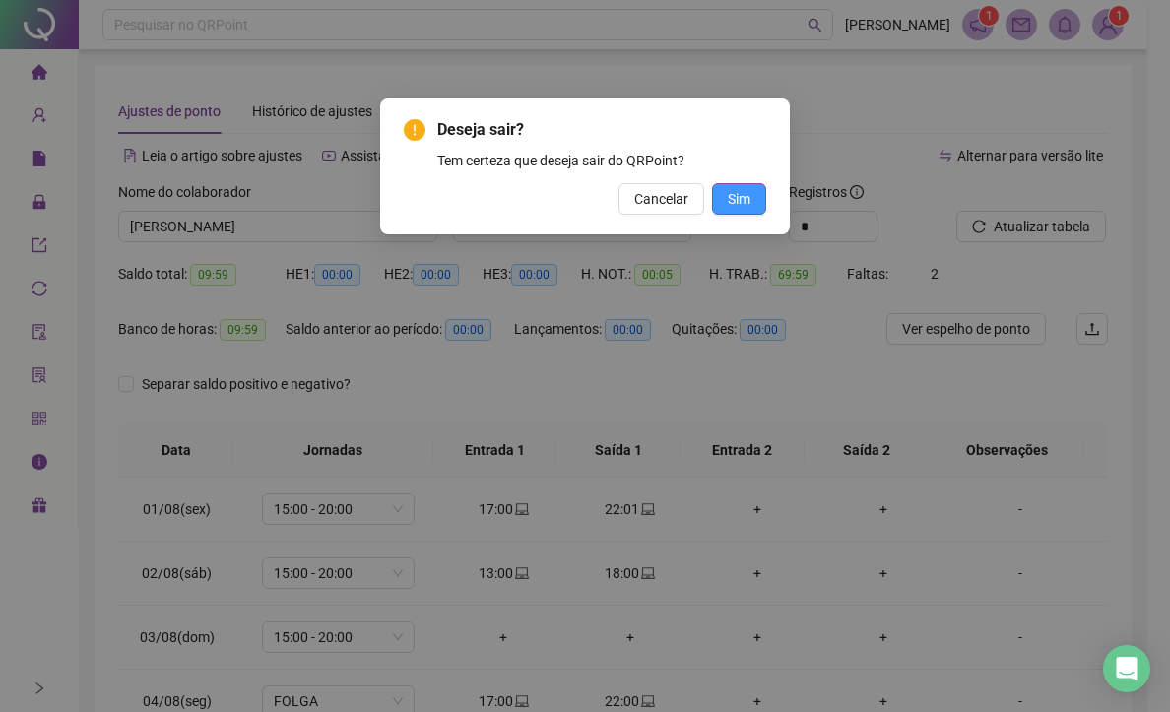
click at [737, 202] on span "Sim" at bounding box center [739, 199] width 23 height 22
